Goal: Information Seeking & Learning: Learn about a topic

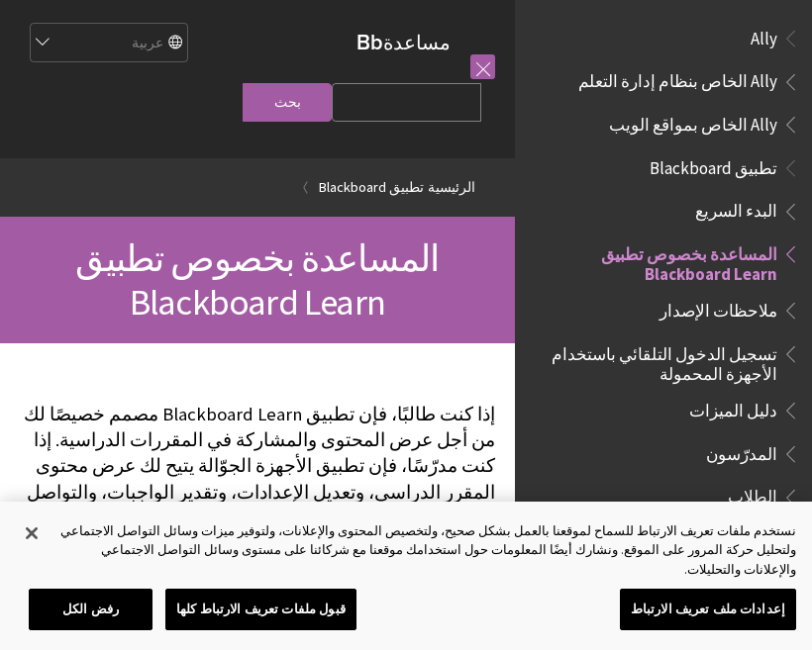
scroll to position [205, 0]
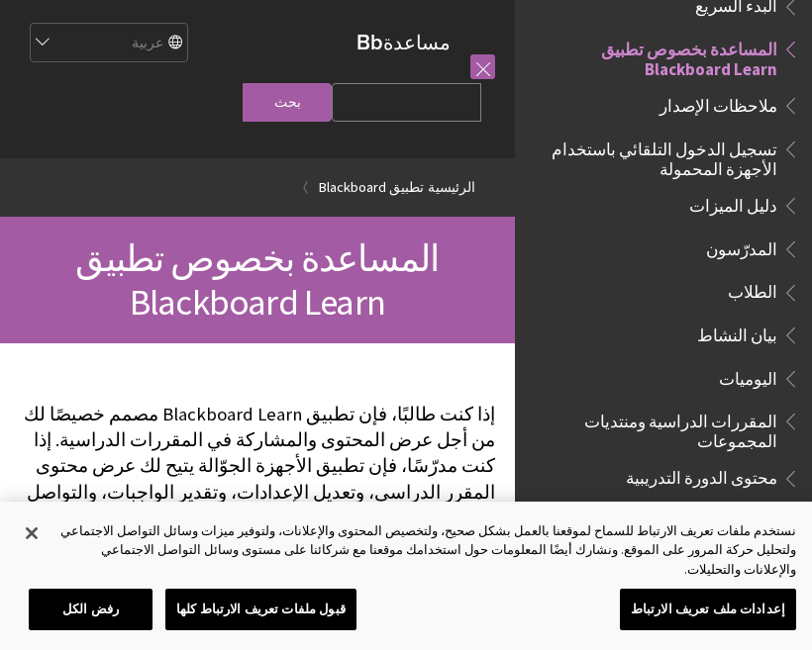
click at [734, 165] on span "تسجيل الدخول التلقائي باستخدام الأجهزة المحمولة" at bounding box center [657, 156] width 239 height 47
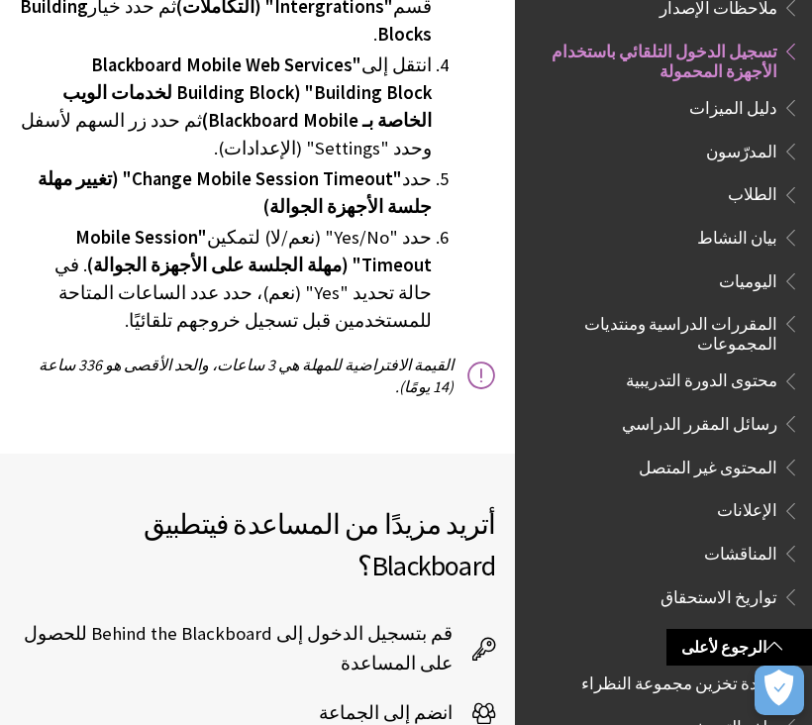
scroll to position [4685, 0]
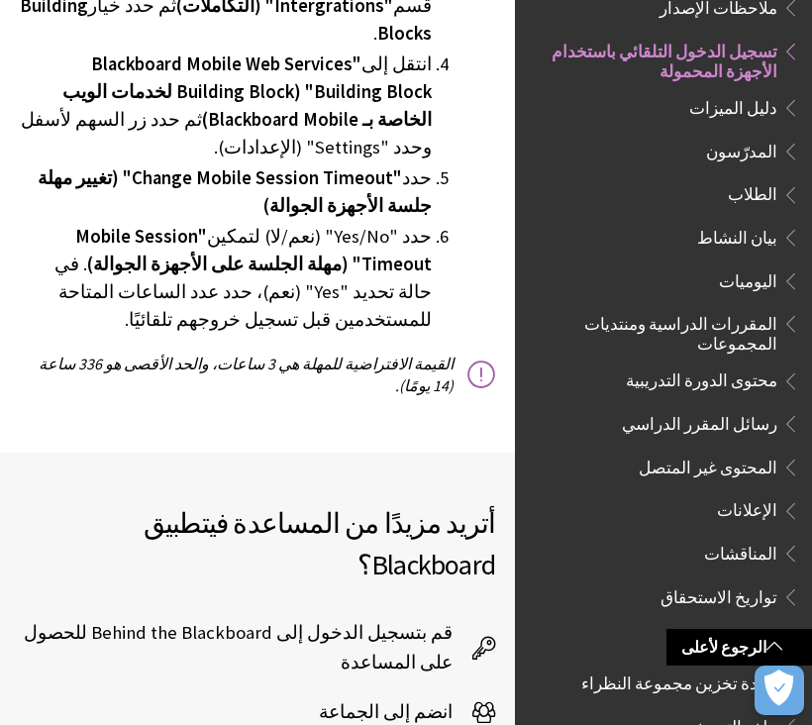
click at [435, 618] on span "قم بتسجيل الدخول إلى Behind the Blackboard للحصول على المساعدة" at bounding box center [246, 647] width 452 height 59
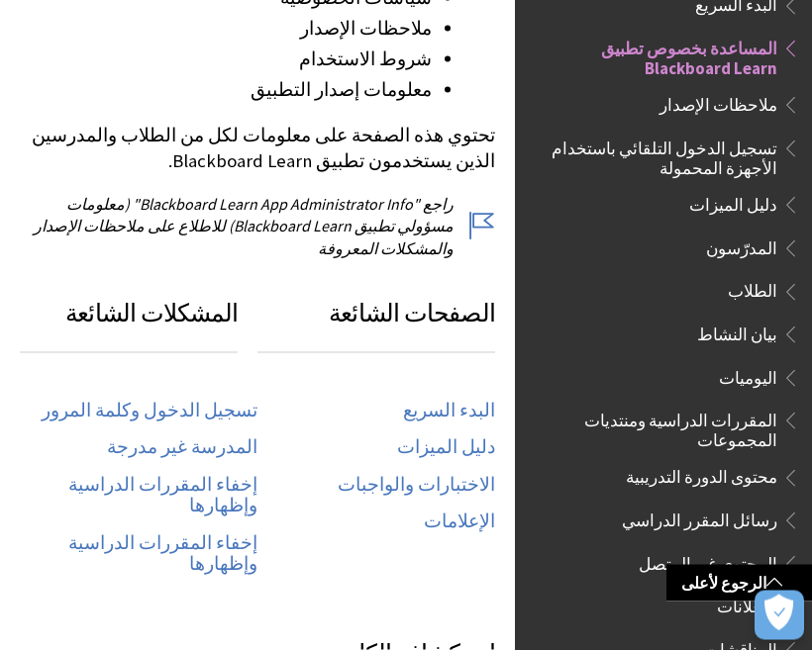
scroll to position [874, 0]
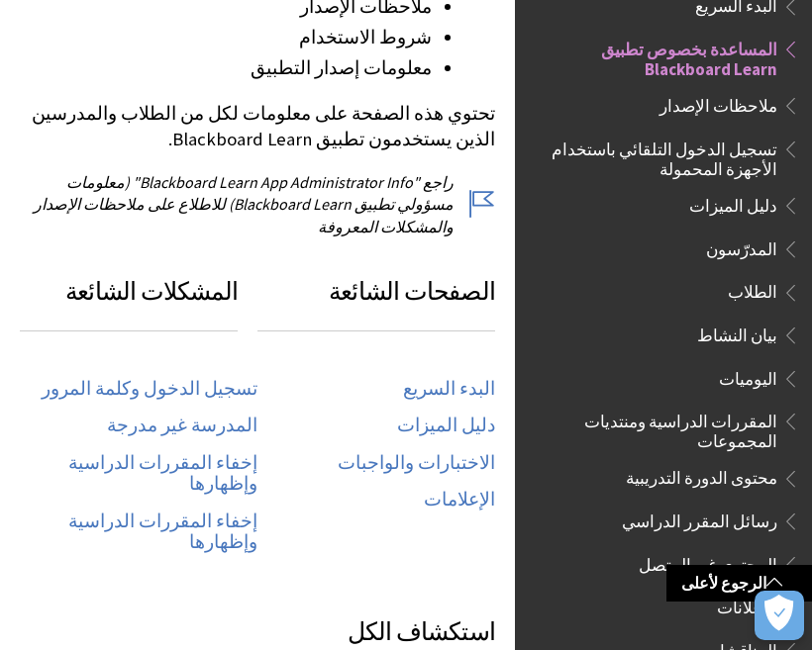
click at [236, 378] on link "تسجيل الدخول وكلمة المرور" at bounding box center [150, 389] width 216 height 23
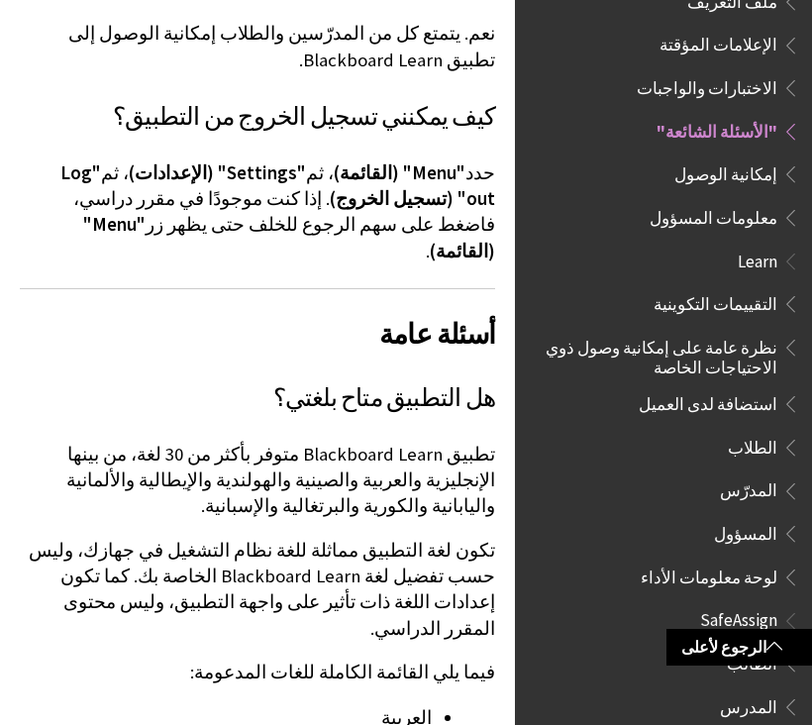
scroll to position [1837, 0]
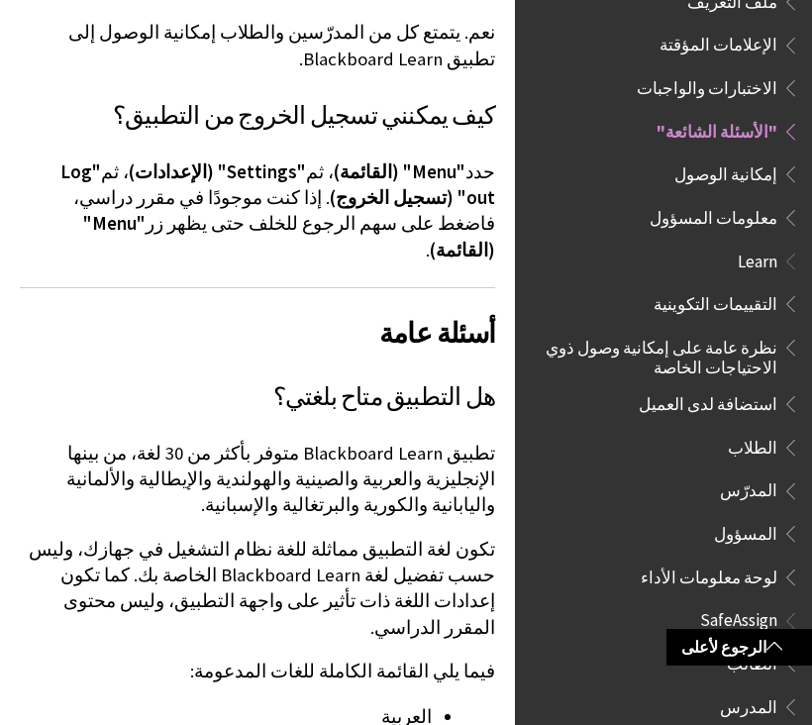
click at [737, 331] on span "نظرة عامة على إمكانية وصول ذوي الاحتياجات الخاصة" at bounding box center [657, 354] width 239 height 47
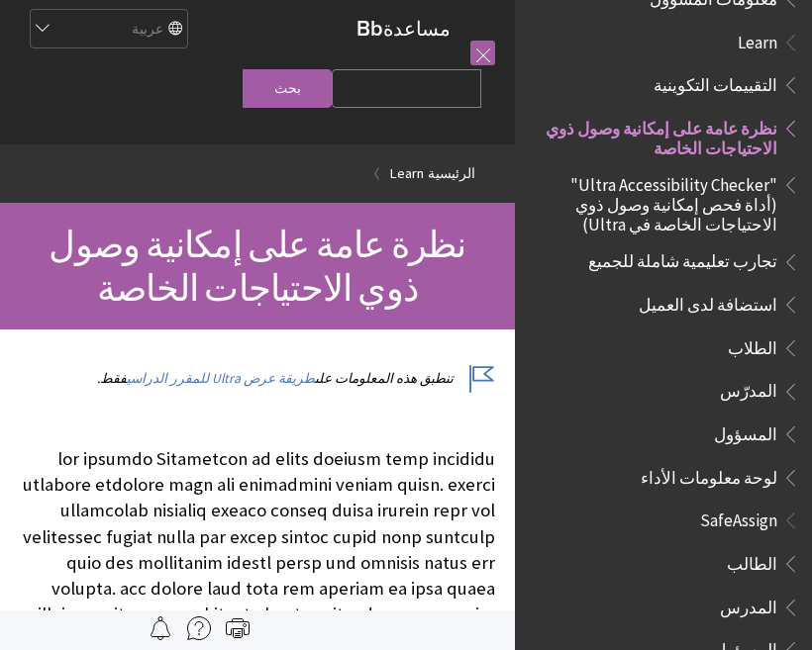
scroll to position [1245, 0]
click at [763, 548] on span "الطالب" at bounding box center [668, 565] width 263 height 34
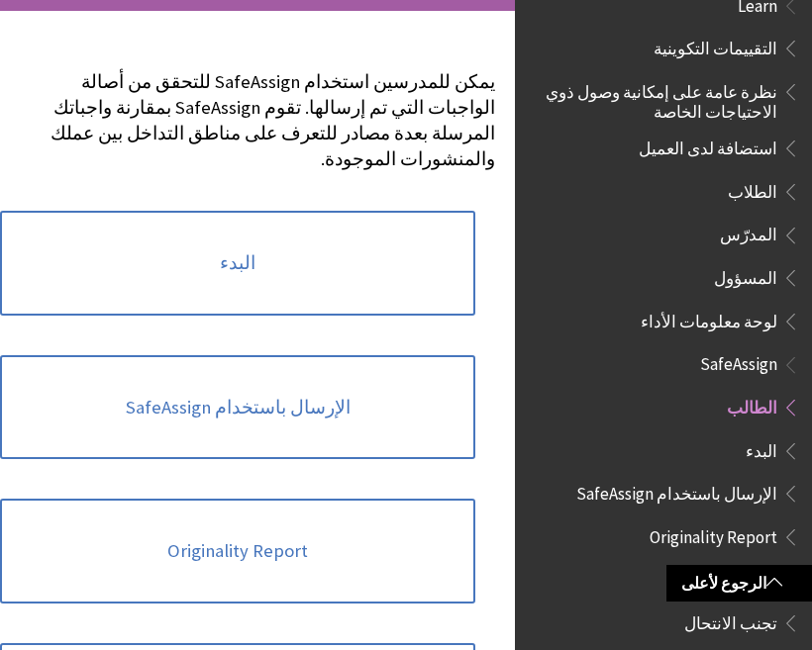
scroll to position [284, 0]
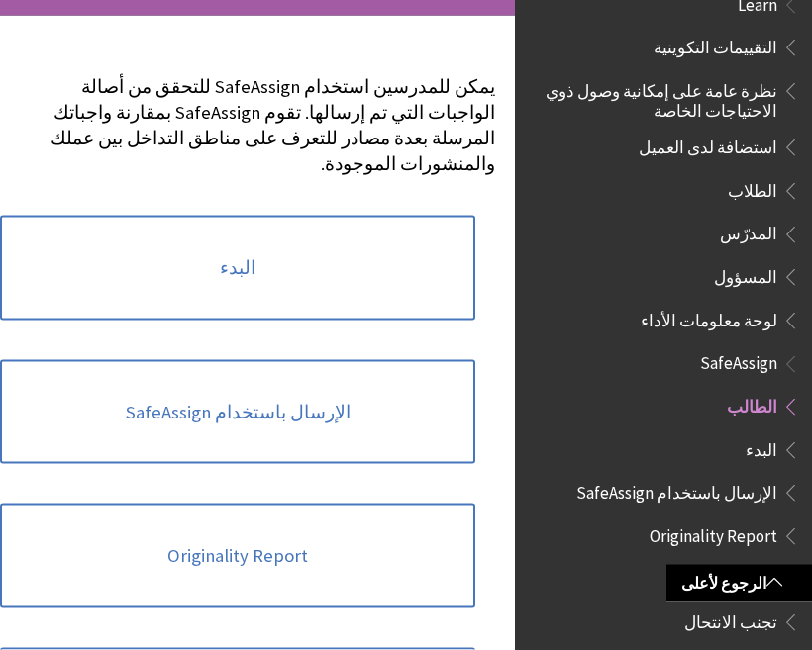
click at [266, 257] on link "البدء" at bounding box center [237, 268] width 475 height 105
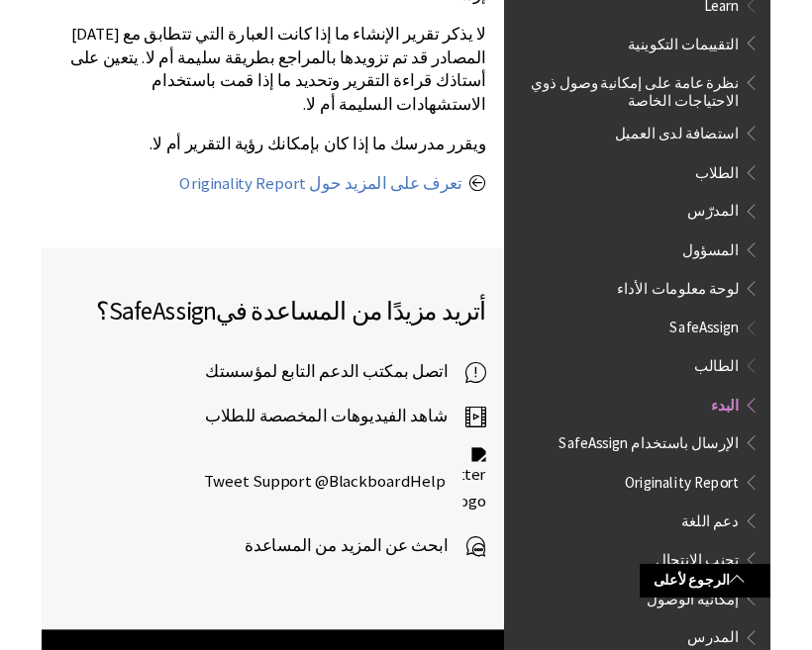
scroll to position [1775, 0]
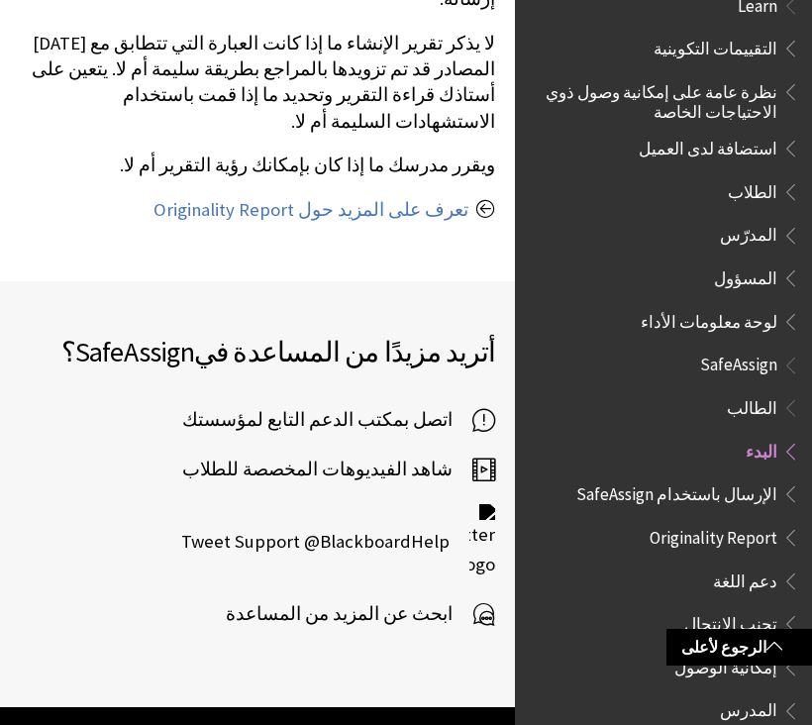
click at [428, 405] on span "اتصل بمكتب الدعم التابع لمؤسستك" at bounding box center [327, 420] width 290 height 30
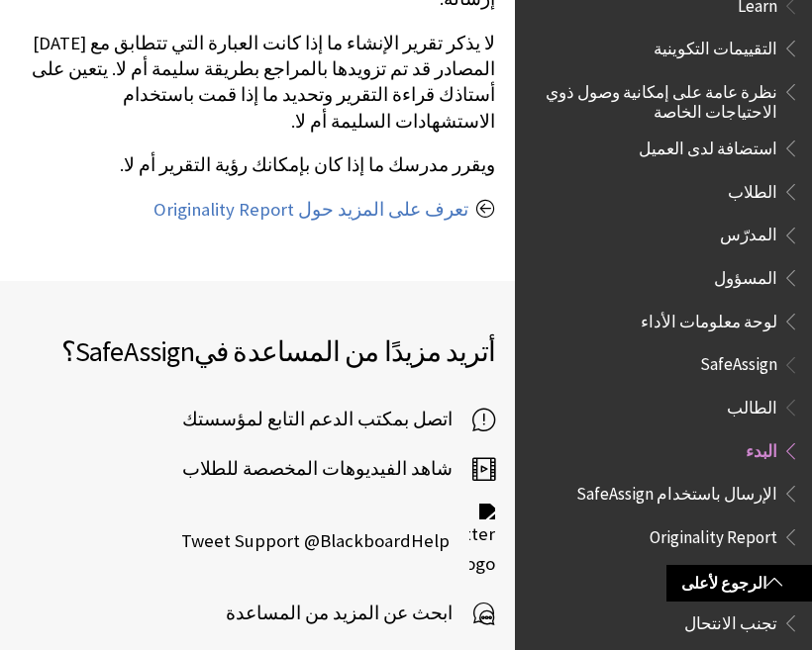
click at [392, 599] on span "ابحث عن المزيد من المساعدة" at bounding box center [349, 614] width 246 height 30
